Goal: Check status: Check status

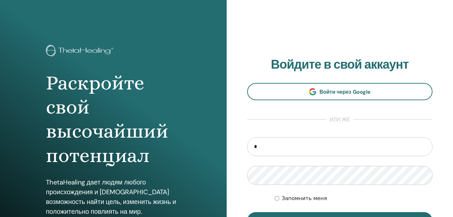
type input "**********"
click at [247, 212] on button "Вход" at bounding box center [340, 220] width 186 height 17
